Goal: Task Accomplishment & Management: Manage account settings

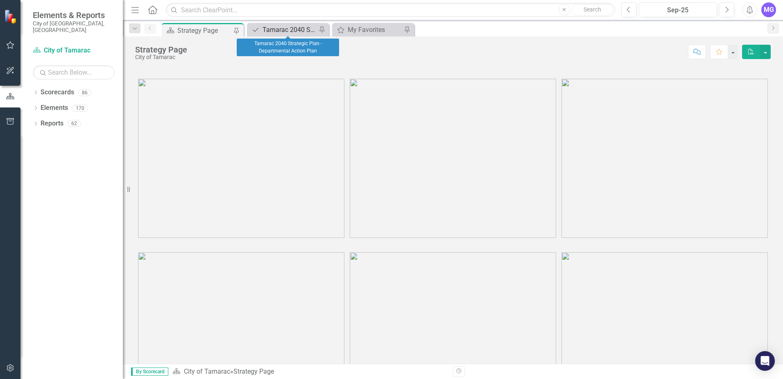
click at [297, 29] on div "Tamarac 2040 Strategic Plan - Departmental Action Plan" at bounding box center [290, 30] width 54 height 10
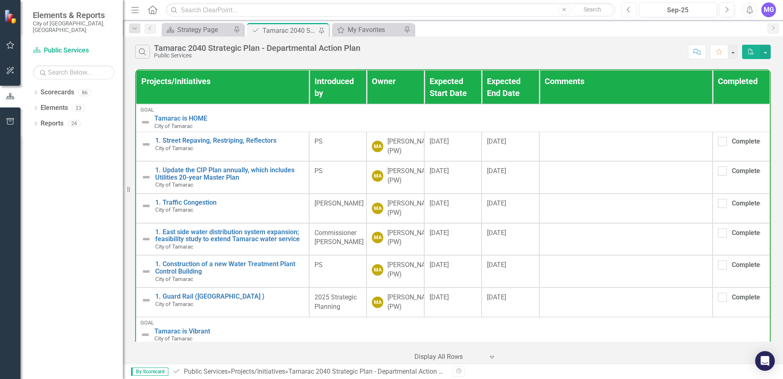
click at [628, 6] on icon "Previous" at bounding box center [629, 9] width 5 height 7
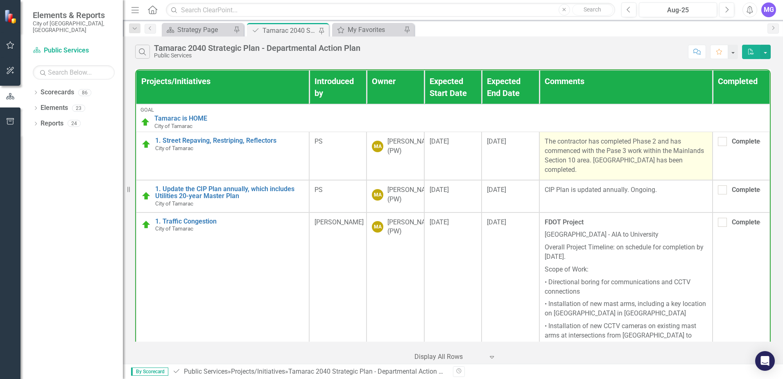
drag, startPoint x: 541, startPoint y: 139, endPoint x: 598, endPoint y: 170, distance: 64.7
click at [598, 170] on p "The contractor has completed Phase 2 and has commenced with the Pase 3 work wit…" at bounding box center [626, 155] width 163 height 37
copy p "The contractor has completed Phase 2 and has commenced with the Pase 3 work wit…"
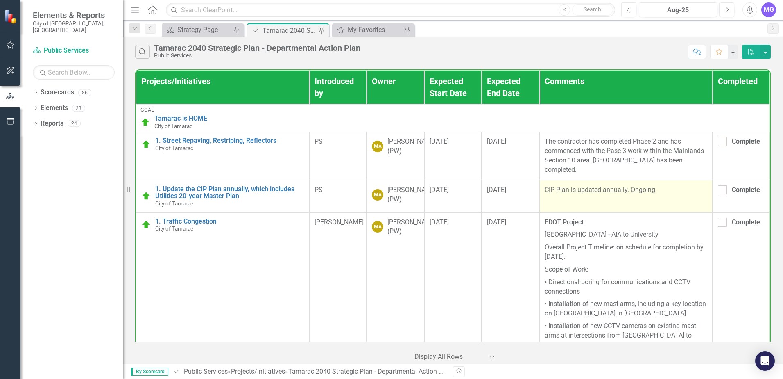
click at [600, 204] on td "CIP Plan is updated annually. Ongoing." at bounding box center [626, 196] width 173 height 32
drag, startPoint x: 541, startPoint y: 189, endPoint x: 685, endPoint y: 193, distance: 144.7
click at [685, 193] on p "CIP Plan is updated annually. Ongoing." at bounding box center [626, 189] width 163 height 9
copy p "CIP Plan is updated annually. Ongoing."
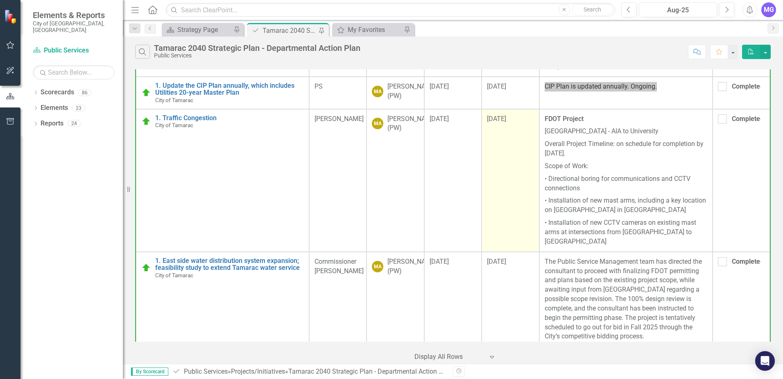
scroll to position [123, 0]
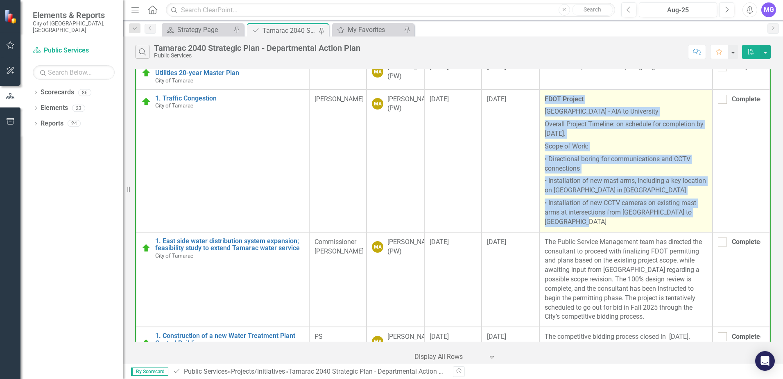
drag, startPoint x: 540, startPoint y: 104, endPoint x: 604, endPoint y: 230, distance: 141.2
click at [604, 230] on td "FDOT Project Commercial Boulevard - AIA to University Overall Project Timeline:…" at bounding box center [626, 160] width 173 height 143
copy span "FDOT Project Commercial Boulevard - AIA to University Overall Project Timeline:…"
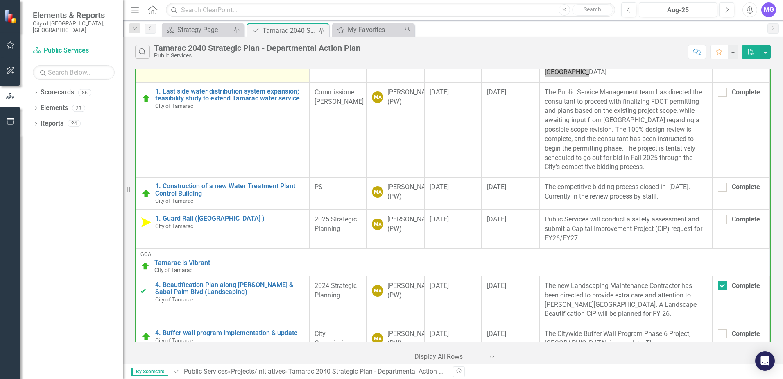
scroll to position [287, 0]
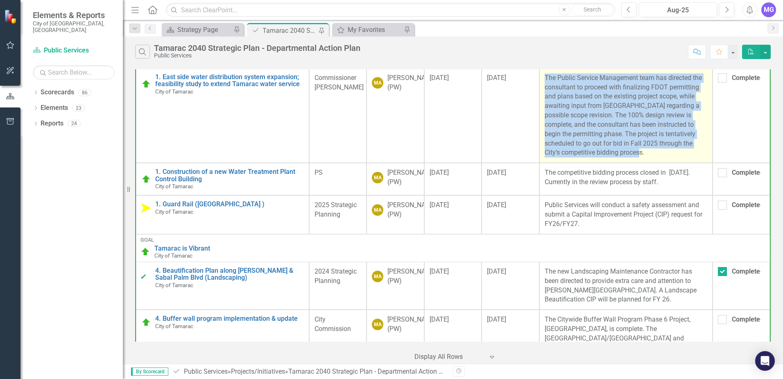
drag, startPoint x: 541, startPoint y: 84, endPoint x: 658, endPoint y: 168, distance: 143.6
click at [658, 163] on td "The Public Service Management team has directed the consultant to proceed with …" at bounding box center [626, 115] width 173 height 95
copy p "The Public Service Management team has directed the consultant to proceed with …"
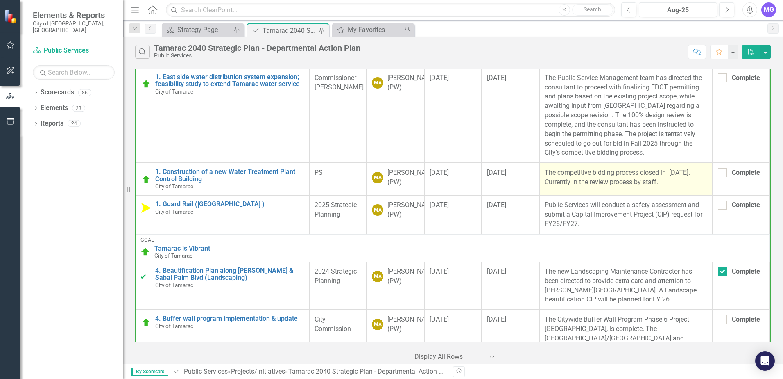
click at [555, 195] on td "The competitive bidding process closed in [DATE]. Currently in the review proce…" at bounding box center [626, 179] width 173 height 32
drag, startPoint x: 540, startPoint y: 176, endPoint x: 680, endPoint y: 188, distance: 140.6
click at [680, 188] on td "The competitive bidding process closed in [DATE]. Currently in the review proce…" at bounding box center [626, 179] width 173 height 32
copy p "The competitive bidding process closed in [DATE]. Currently in the review proce…"
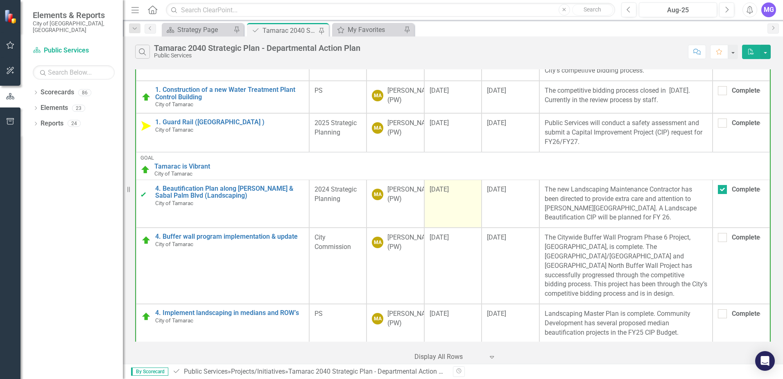
scroll to position [410, 0]
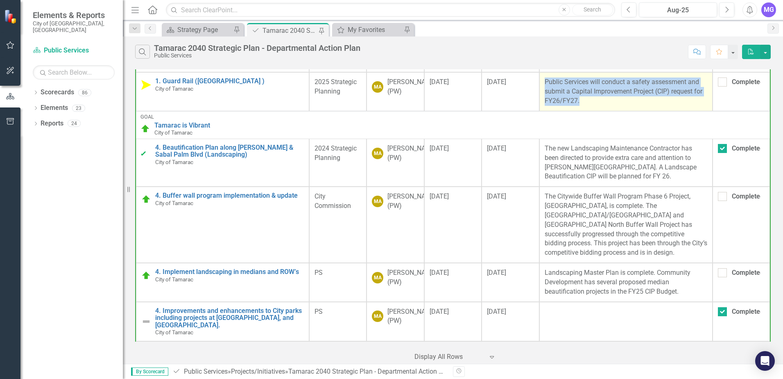
drag, startPoint x: 542, startPoint y: 93, endPoint x: 589, endPoint y: 116, distance: 52.8
click at [589, 106] on p "Public Services will conduct a safety assessment and submit a Capital Improveme…" at bounding box center [626, 91] width 163 height 28
copy p "Public Services will conduct a safety assessment and submit a Capital Improveme…"
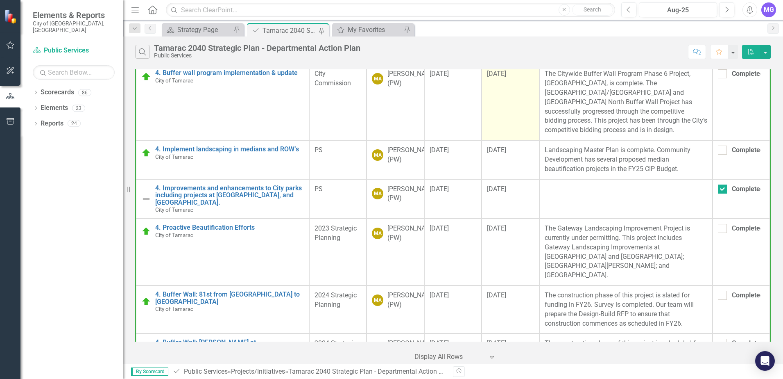
scroll to position [533, 0]
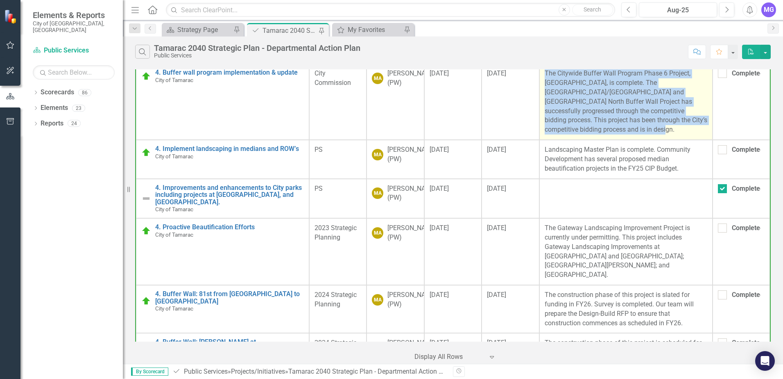
drag, startPoint x: 542, startPoint y: 86, endPoint x: 664, endPoint y: 143, distance: 134.7
click at [664, 134] on p "The Citywide Buffer Wall Program Phase 6 Project, [GEOGRAPHIC_DATA], is complet…" at bounding box center [626, 102] width 163 height 66
copy p "The Citywide Buffer Wall Program Phase 6 Project, [GEOGRAPHIC_DATA], is complet…"
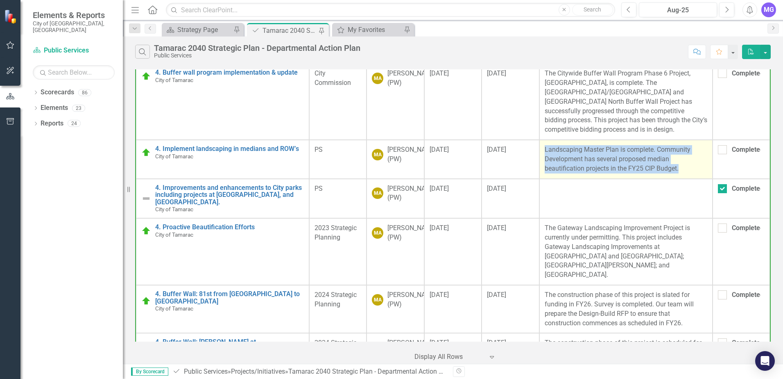
drag, startPoint x: 540, startPoint y: 160, endPoint x: 701, endPoint y: 177, distance: 162.0
click at [701, 177] on td "Landscaping Master Plan is complete. Community Development has several proposed…" at bounding box center [626, 159] width 173 height 39
copy p "Landscaping Master Plan is complete. Community Development has several proposed…"
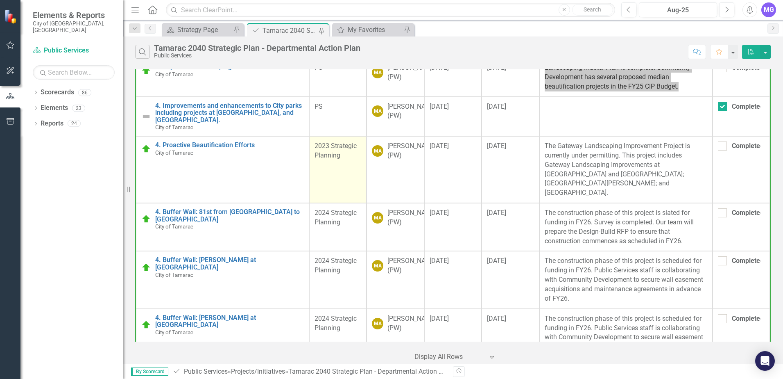
scroll to position [655, 0]
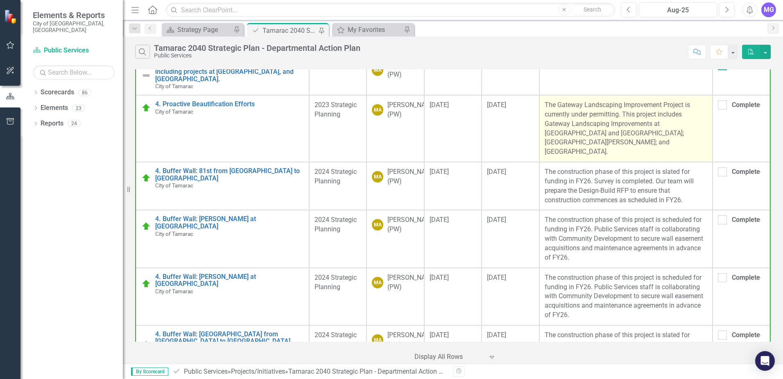
drag, startPoint x: 542, startPoint y: 116, endPoint x: 593, endPoint y: 170, distance: 74.2
click at [593, 162] on td "The Gateway Landscaping Improvement Project is currently under permitting. This…" at bounding box center [626, 128] width 173 height 67
copy p "The Gateway Landscaping Improvement Project is currently under permitting. This…"
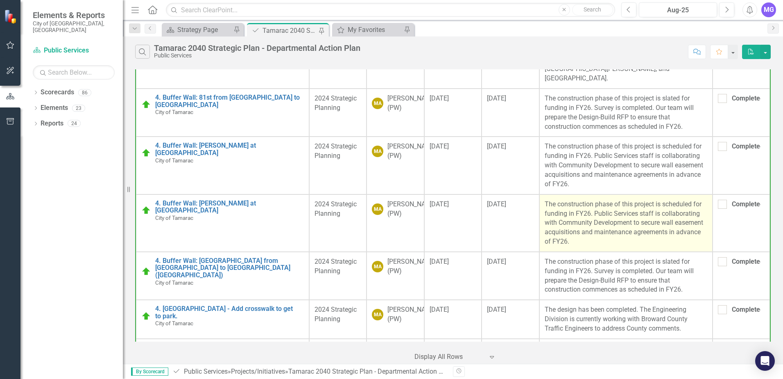
scroll to position [737, 0]
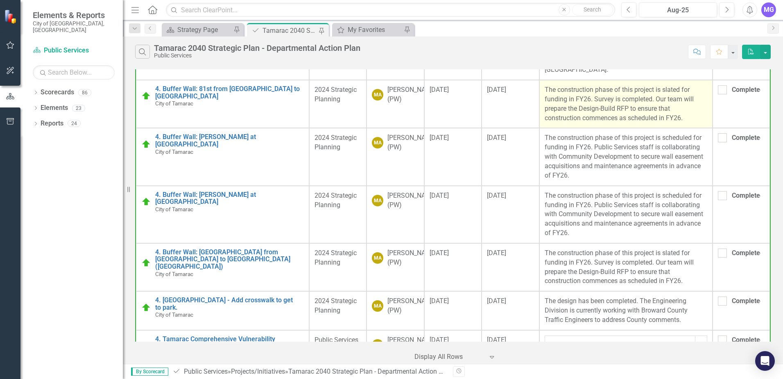
drag, startPoint x: 541, startPoint y: 100, endPoint x: 698, endPoint y: 133, distance: 159.9
click at [698, 122] on p "The construction phase of this project is slated for funding in FY26. Survey is…" at bounding box center [626, 103] width 163 height 37
copy p "The construction phase of this project is slated for funding in FY26. Survey is…"
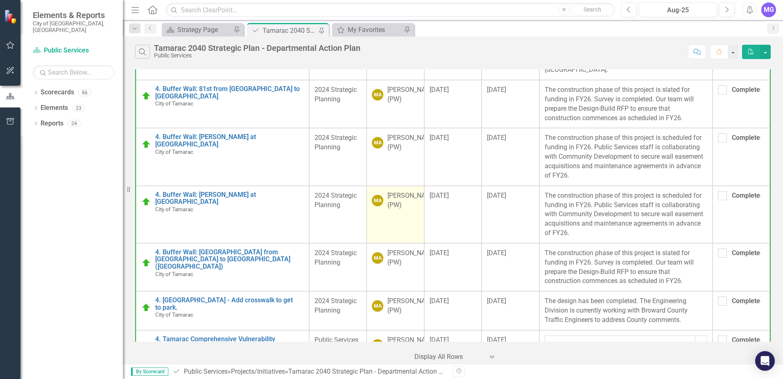
scroll to position [778, 0]
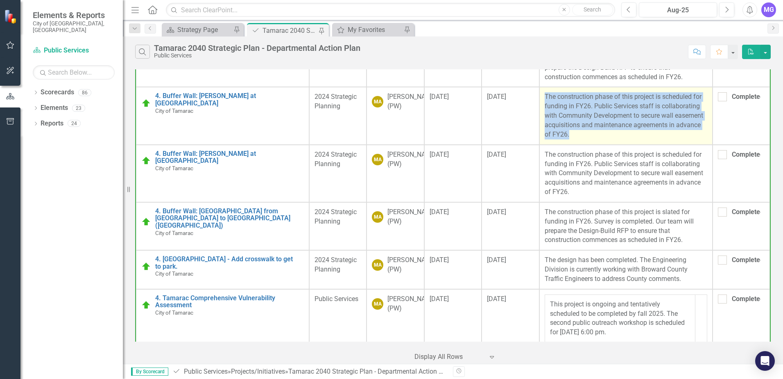
drag, startPoint x: 541, startPoint y: 109, endPoint x: 577, endPoint y: 148, distance: 53.1
click at [577, 139] on p "The construction phase of this project is scheduled for funding in FY26. Public…" at bounding box center [626, 115] width 163 height 47
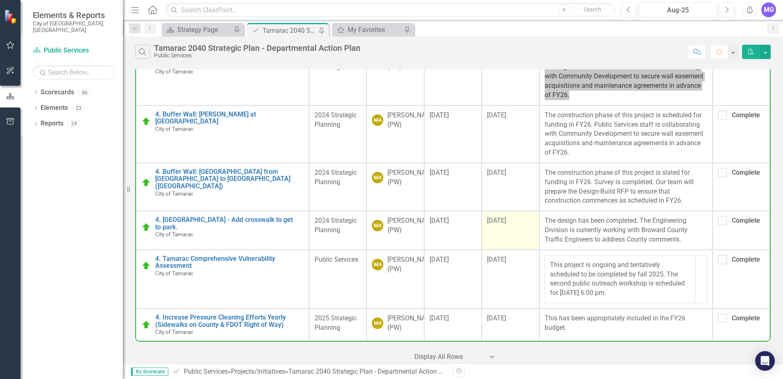
scroll to position [837, 0]
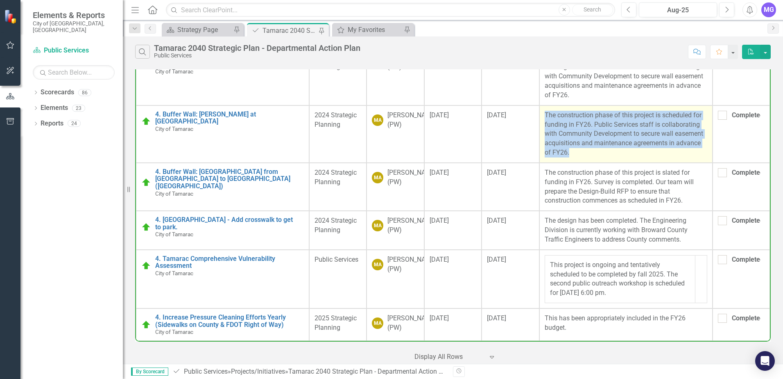
drag, startPoint x: 541, startPoint y: 106, endPoint x: 571, endPoint y: 148, distance: 52.3
click at [571, 148] on p "The construction phase of this project is scheduled for funding in FY26. Public…" at bounding box center [626, 134] width 163 height 47
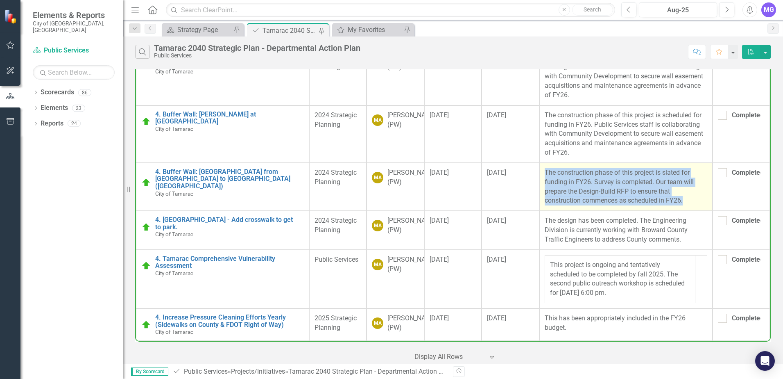
drag, startPoint x: 540, startPoint y: 164, endPoint x: 694, endPoint y: 196, distance: 157.0
click at [694, 196] on td "The construction phase of this project is slated for funding in FY26. Survey is…" at bounding box center [626, 187] width 173 height 48
drag, startPoint x: 694, startPoint y: 196, endPoint x: 618, endPoint y: 181, distance: 77.3
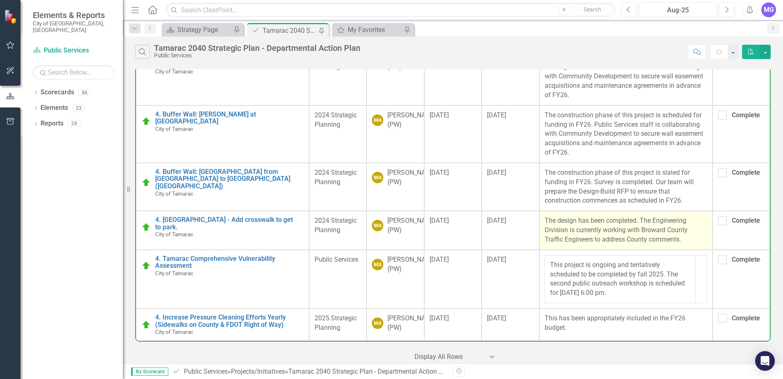
click at [546, 216] on p "The design has been completed. The Engineering Division is currently working wi…" at bounding box center [626, 230] width 163 height 28
drag, startPoint x: 541, startPoint y: 213, endPoint x: 686, endPoint y: 238, distance: 147.6
click at [686, 238] on p "The design has been completed. The Engineering Division is currently working wi…" at bounding box center [626, 230] width 163 height 28
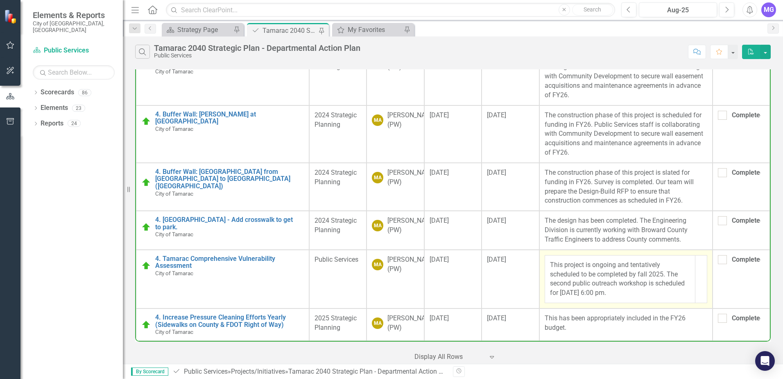
drag, startPoint x: 546, startPoint y: 256, endPoint x: 658, endPoint y: 284, distance: 115.7
click at [658, 284] on p "This project is ongoing and tentatively scheduled to be completed by fall 2025.…" at bounding box center [620, 278] width 140 height 37
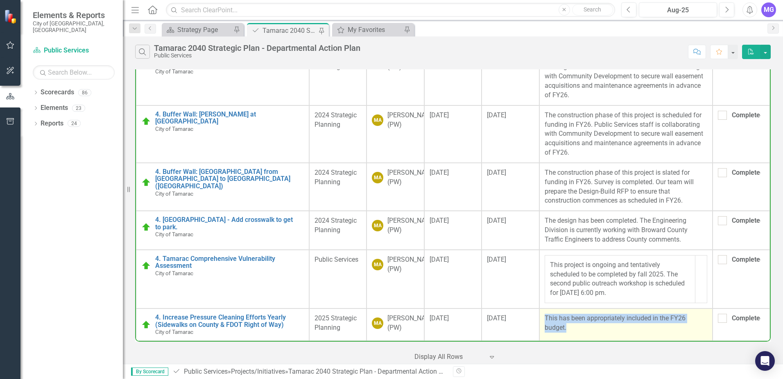
drag, startPoint x: 541, startPoint y: 310, endPoint x: 586, endPoint y: 326, distance: 48.2
click at [586, 326] on p "This has been appropriately included in the FY26 budget." at bounding box center [626, 322] width 163 height 19
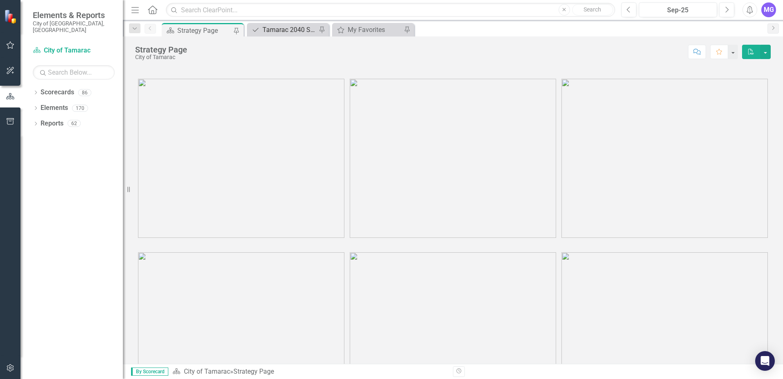
click at [285, 31] on div "Tamarac 2040 Strategic Plan - Departmental Action Plan" at bounding box center [290, 30] width 54 height 10
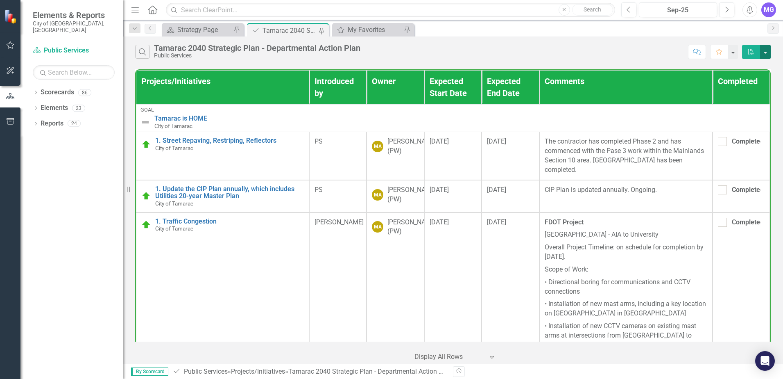
click at [769, 50] on button "button" at bounding box center [765, 52] width 11 height 14
click at [747, 66] on link "PDF Export to PDF" at bounding box center [738, 66] width 65 height 15
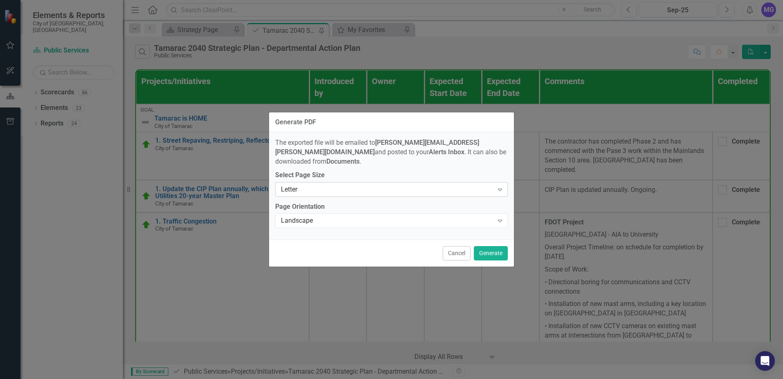
click at [504, 186] on icon "Expand" at bounding box center [500, 189] width 8 height 7
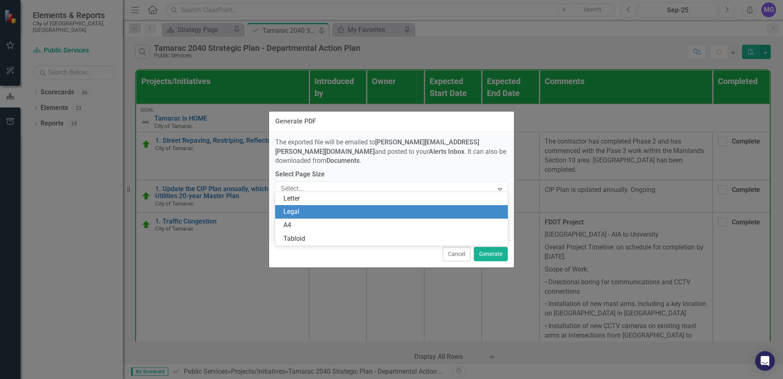
click at [484, 211] on div "Legal" at bounding box center [393, 211] width 220 height 9
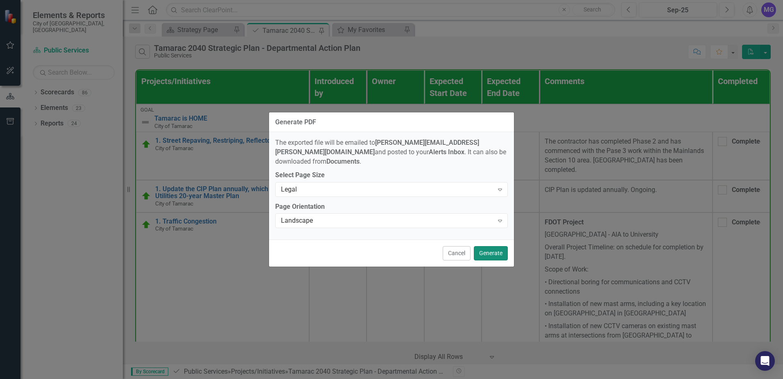
click at [496, 247] on button "Generate" at bounding box center [491, 253] width 34 height 14
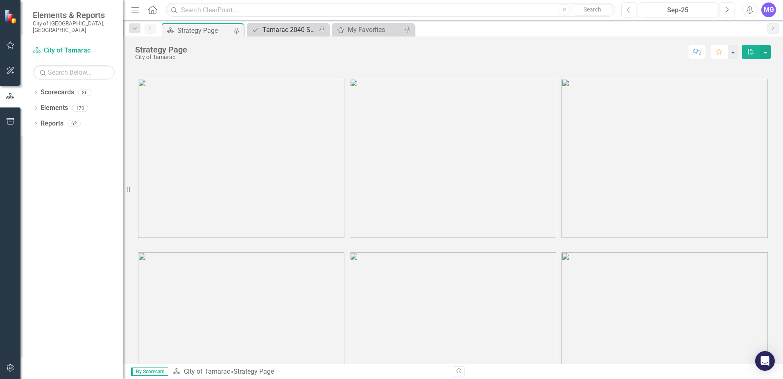
click at [306, 26] on div "Tamarac 2040 Strategic Plan - Departmental Action Plan" at bounding box center [290, 30] width 54 height 10
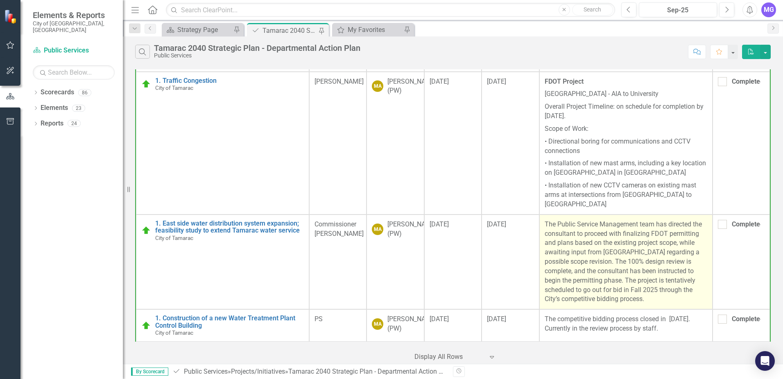
scroll to position [164, 0]
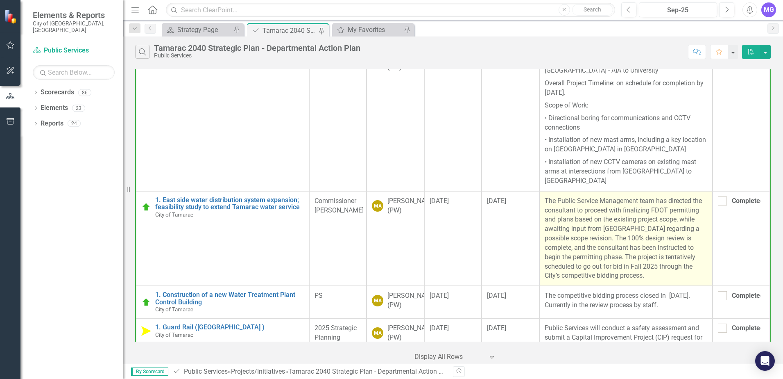
click at [595, 211] on p "The Public Service Management team has directed the consultant to proceed with …" at bounding box center [626, 238] width 163 height 84
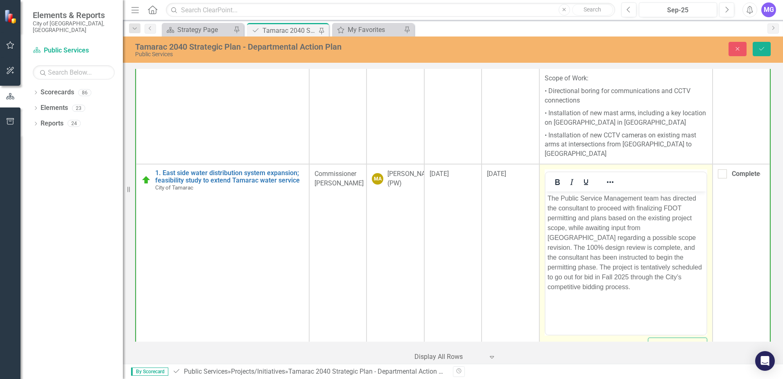
scroll to position [205, 0]
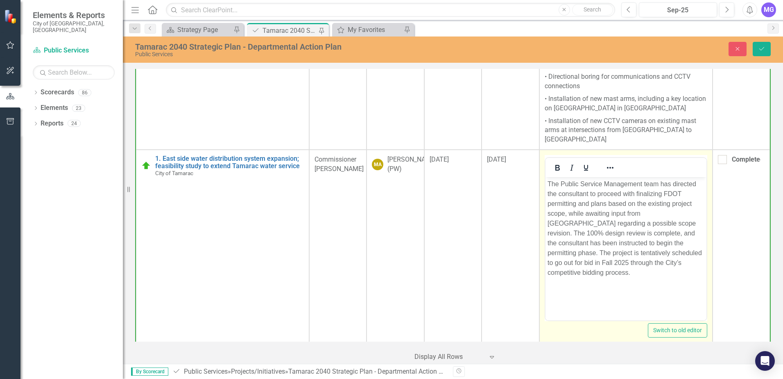
drag, startPoint x: 603, startPoint y: 186, endPoint x: 607, endPoint y: 209, distance: 23.3
click at [603, 187] on p "The Public Service Management team has directed the consultant to proceed with …" at bounding box center [625, 228] width 157 height 98
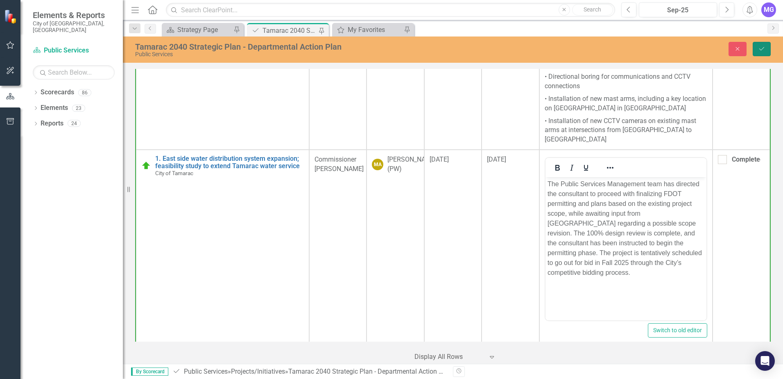
click at [761, 50] on icon "Save" at bounding box center [761, 49] width 7 height 6
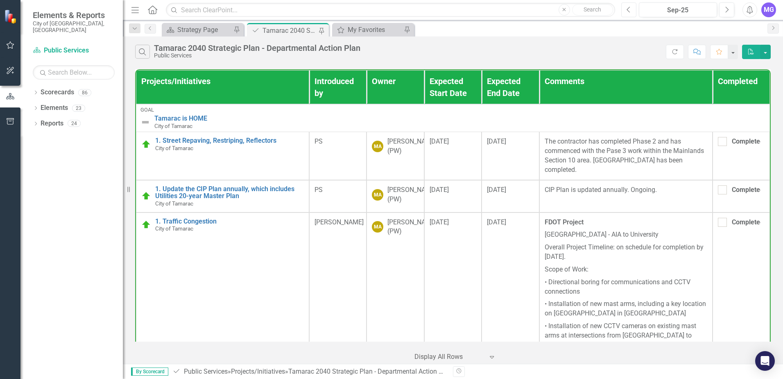
click at [626, 9] on button "Previous" at bounding box center [628, 9] width 15 height 15
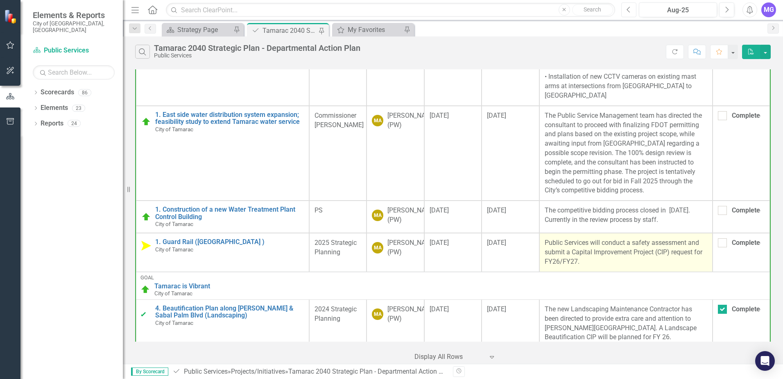
scroll to position [246, 0]
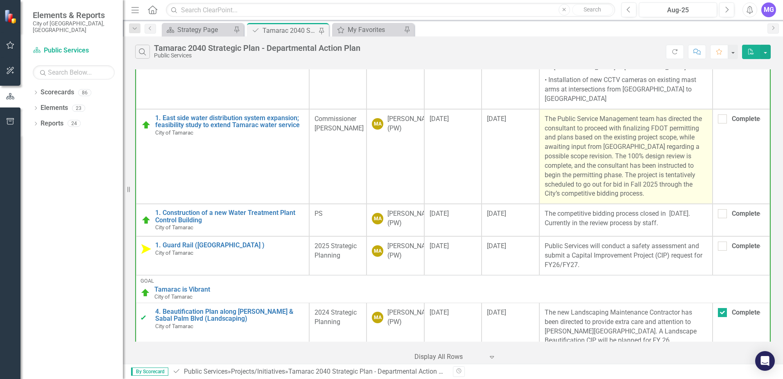
click at [595, 129] on p "The Public Service Management team has directed the consultant to proceed with …" at bounding box center [626, 156] width 163 height 84
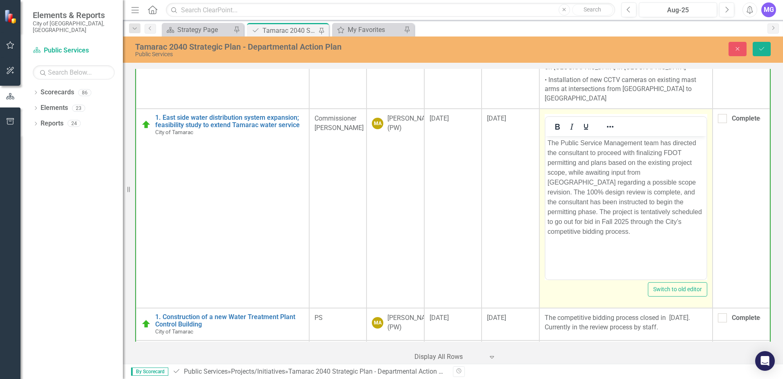
scroll to position [0, 0]
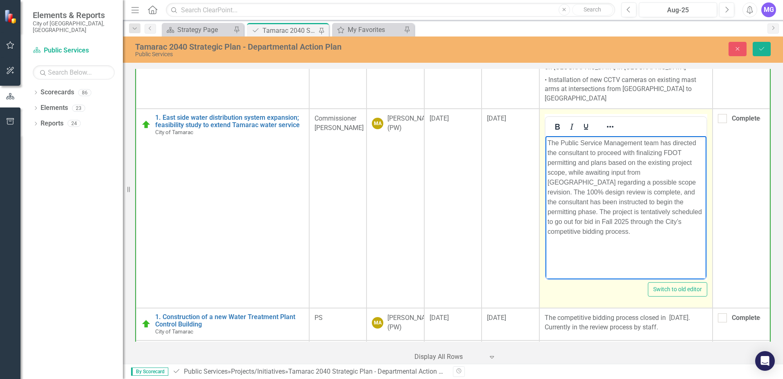
drag, startPoint x: 1140, startPoint y: 265, endPoint x: 603, endPoint y: 141, distance: 552.0
click at [603, 141] on p "The Public Service Management team has directed the consultant to proceed with …" at bounding box center [625, 187] width 157 height 98
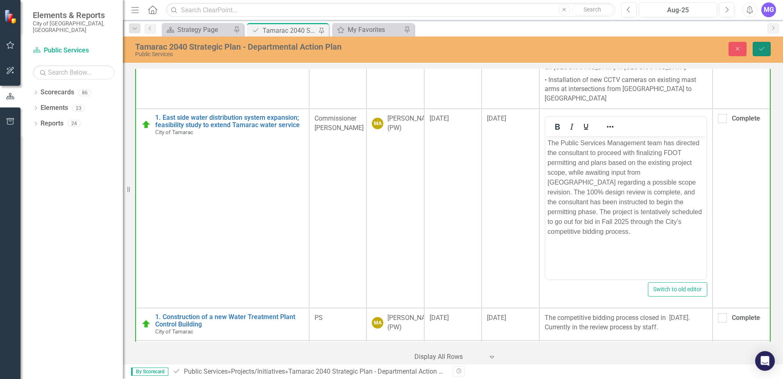
click at [764, 44] on button "Save" at bounding box center [762, 49] width 18 height 14
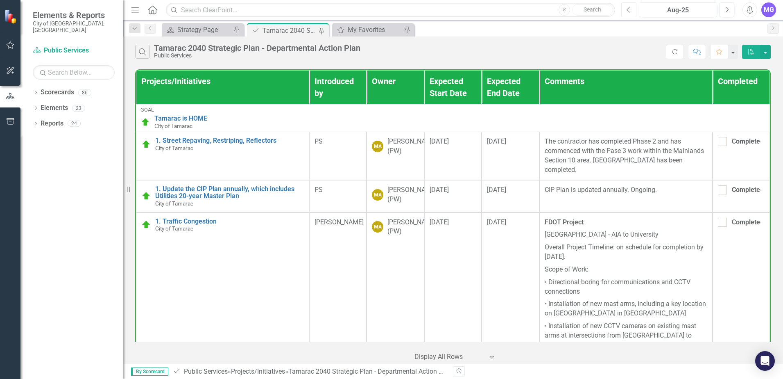
click at [629, 7] on icon "Previous" at bounding box center [629, 9] width 5 height 7
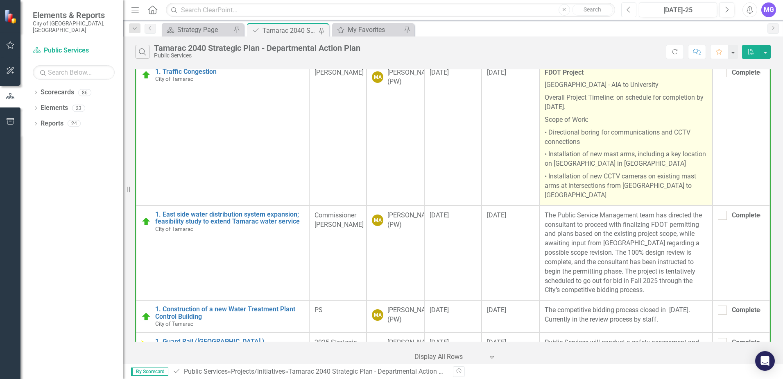
scroll to position [164, 0]
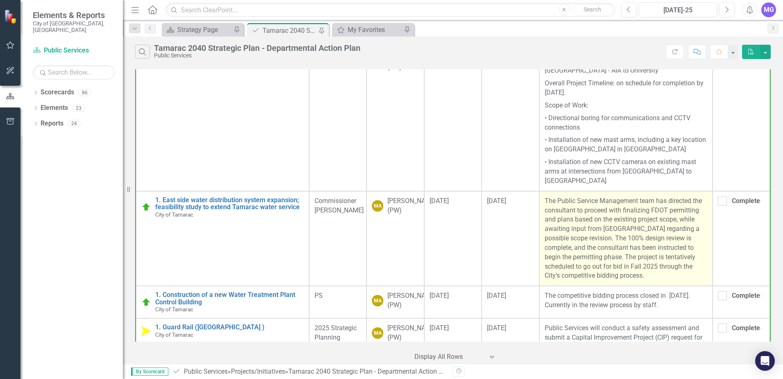
click at [588, 215] on p "The Public Service Management team has directed the consultant to proceed with …" at bounding box center [626, 238] width 163 height 84
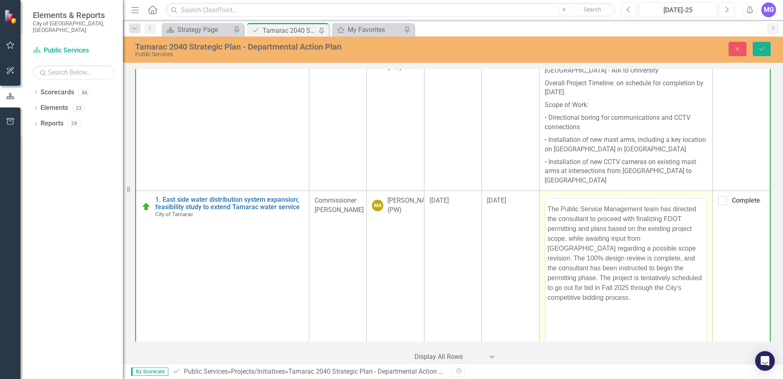
scroll to position [0, 0]
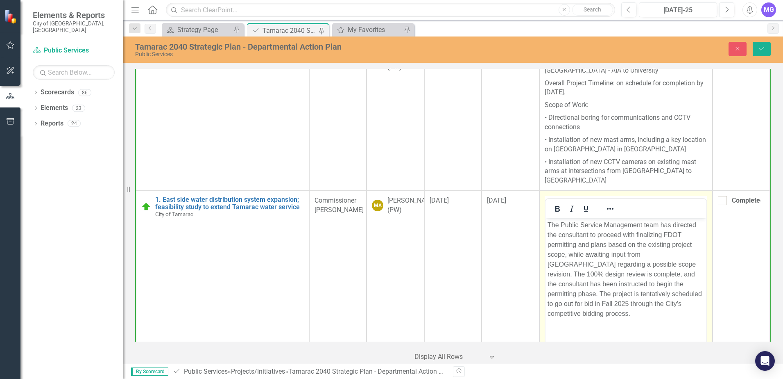
drag, startPoint x: 1133, startPoint y: 433, endPoint x: 603, endPoint y: 226, distance: 568.9
click at [603, 226] on p "The Public Service Management team has directed the consultant to proceed with …" at bounding box center [625, 269] width 157 height 98
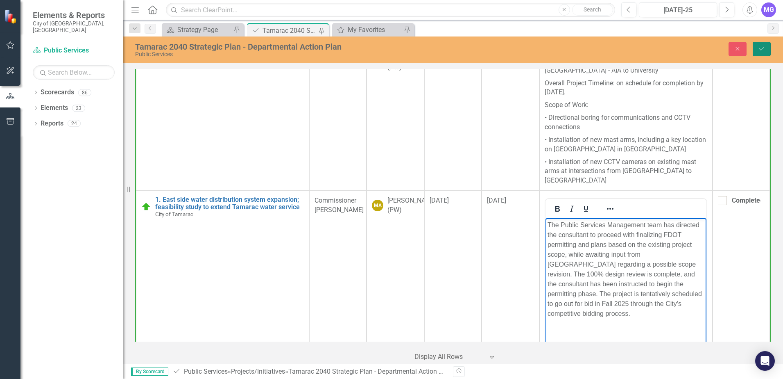
click at [766, 48] on button "Save" at bounding box center [762, 49] width 18 height 14
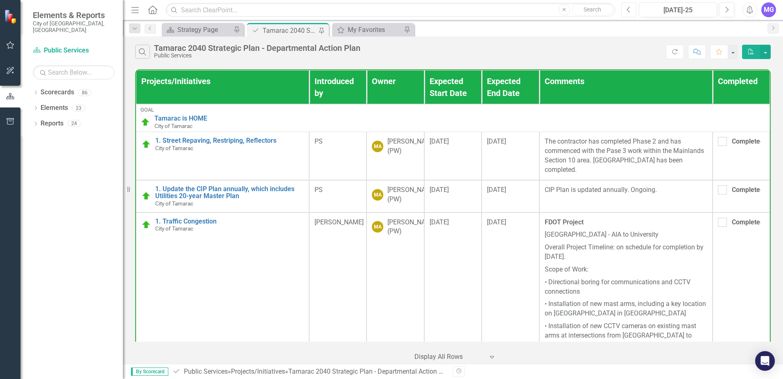
click at [630, 8] on icon "Previous" at bounding box center [629, 9] width 5 height 7
